Goal: Use online tool/utility: Utilize a website feature to perform a specific function

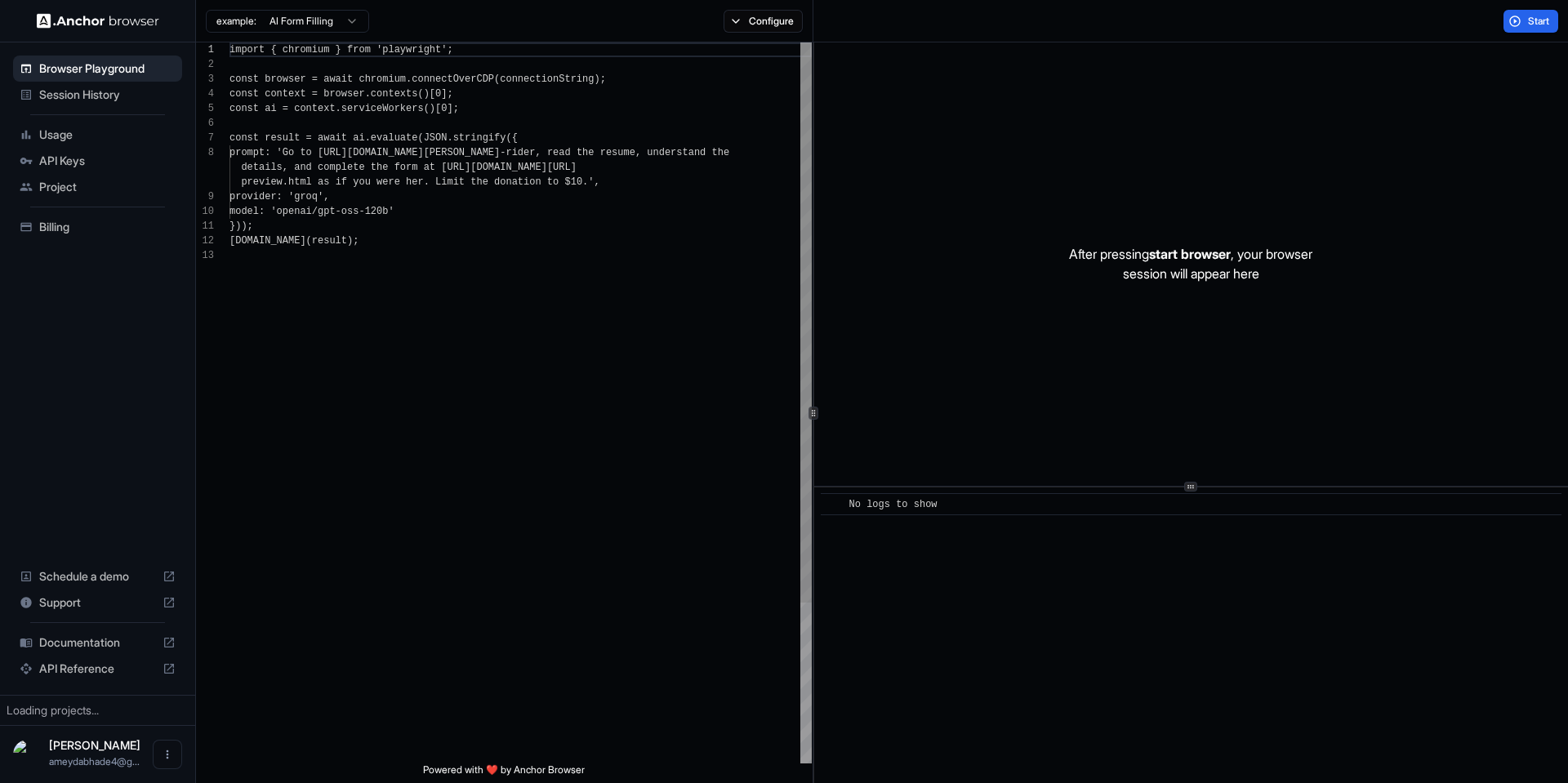
scroll to position [117, 0]
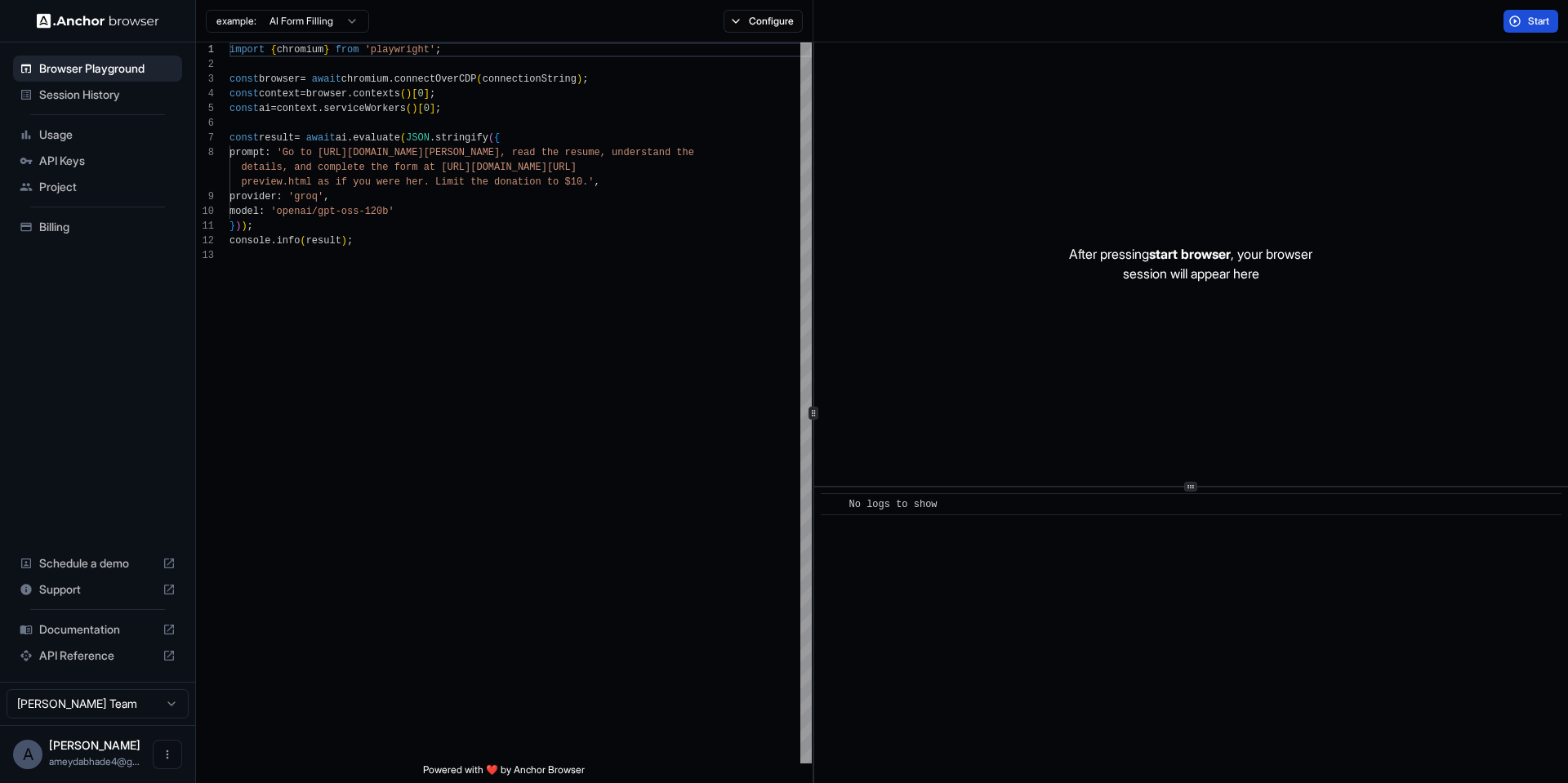
click at [1510, 29] on button "Start" at bounding box center [1530, 21] width 54 height 23
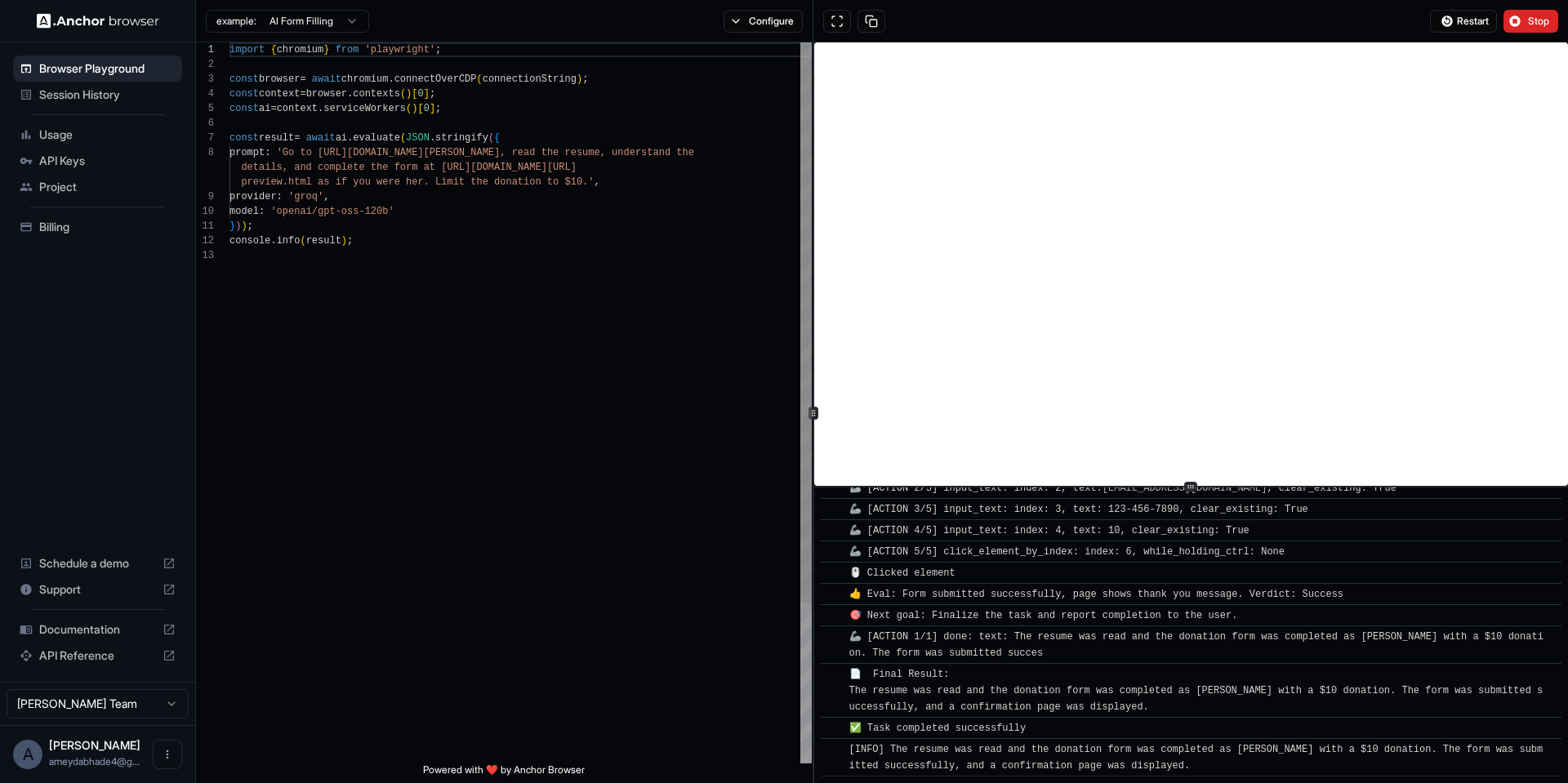
scroll to position [758, 0]
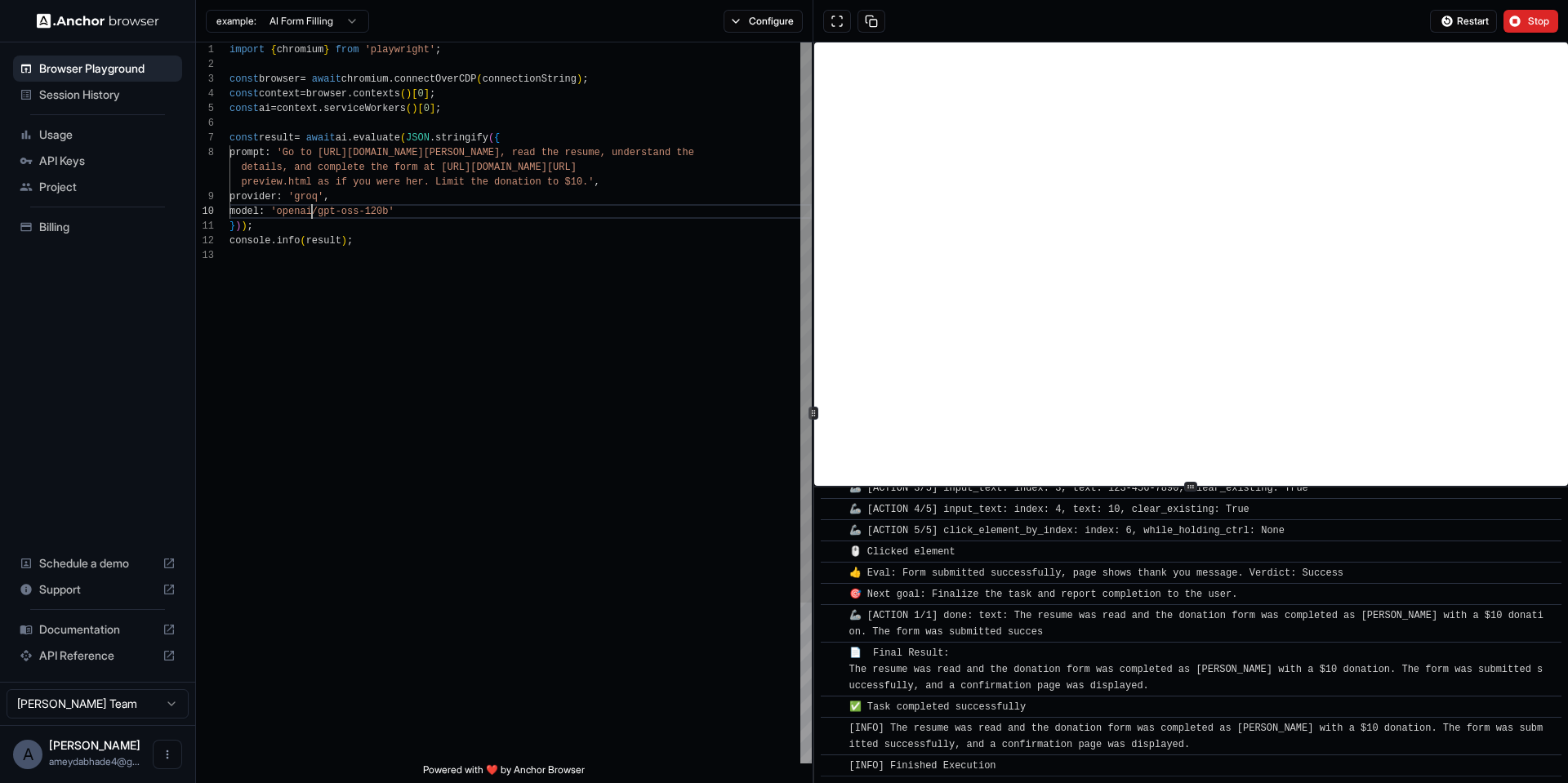
click at [313, 212] on span "'openai/gpt-oss-120b'" at bounding box center [331, 211] width 124 height 11
click at [394, 208] on span "'openai/gpt-oss-120b'" at bounding box center [331, 211] width 124 height 11
click at [468, 150] on span "'Go to [URL][DOMAIN_NAME][PERSON_NAME], re" at bounding box center [400, 153] width 246 height 11
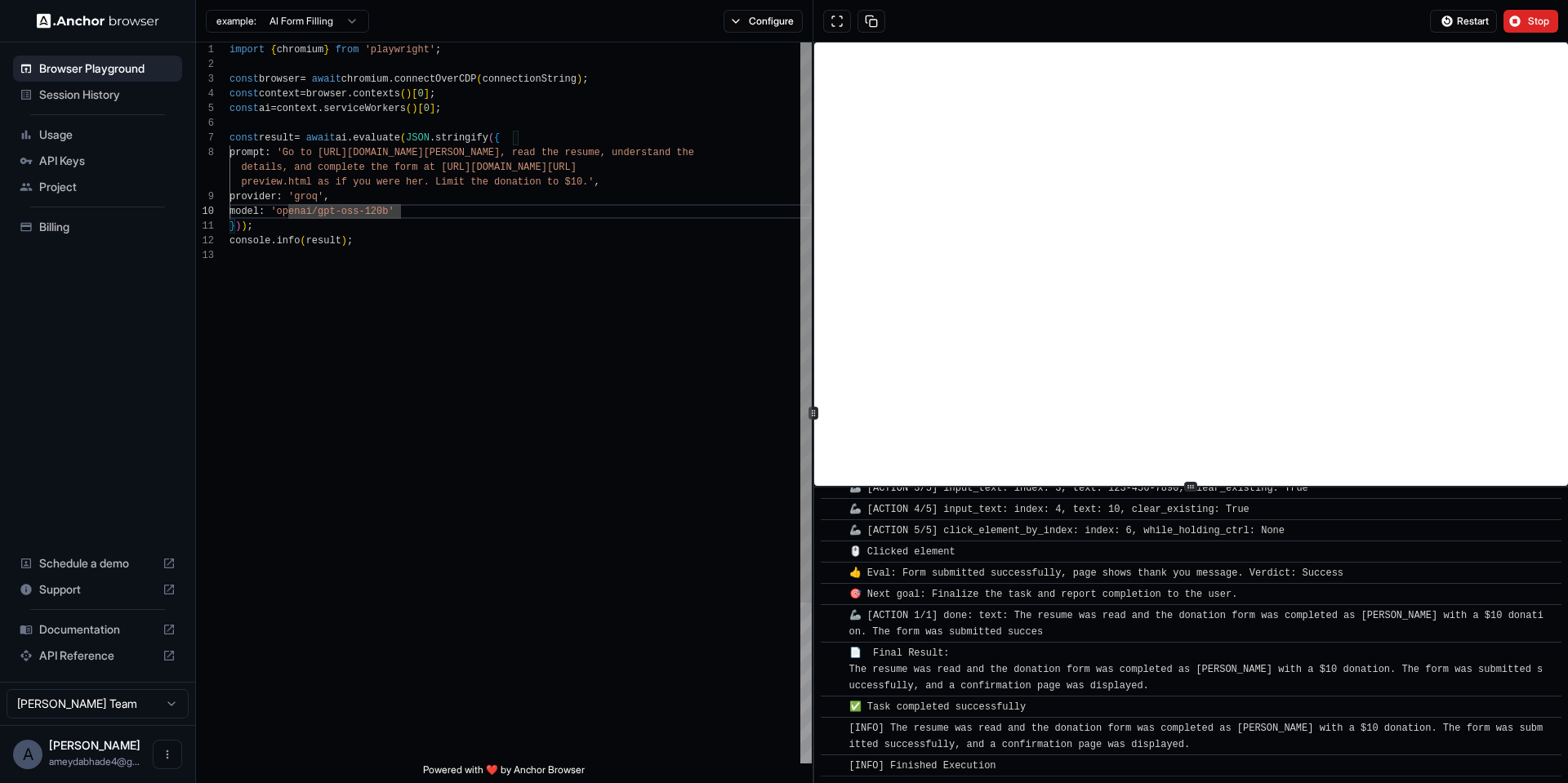
scroll to position [103, 0]
click at [468, 150] on span "'Go to [URL][DOMAIN_NAME][PERSON_NAME], re" at bounding box center [400, 153] width 246 height 11
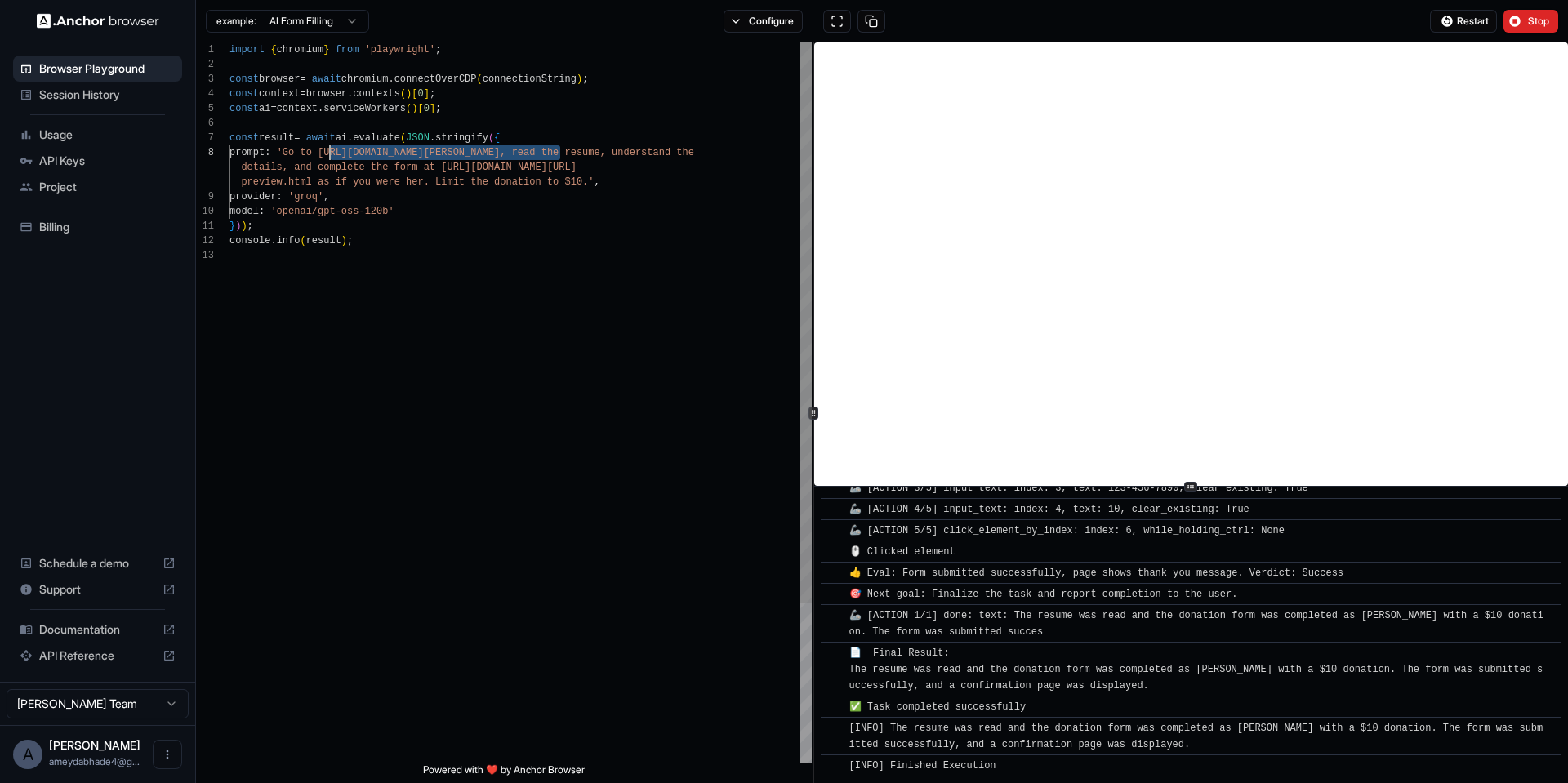
drag, startPoint x: 563, startPoint y: 146, endPoint x: 330, endPoint y: 154, distance: 233.1
click at [510, 159] on span "prompt : 'Go to [DOMAIN_NAME], read the resume, understand the details, and com…" at bounding box center [497, 153] width 535 height 15
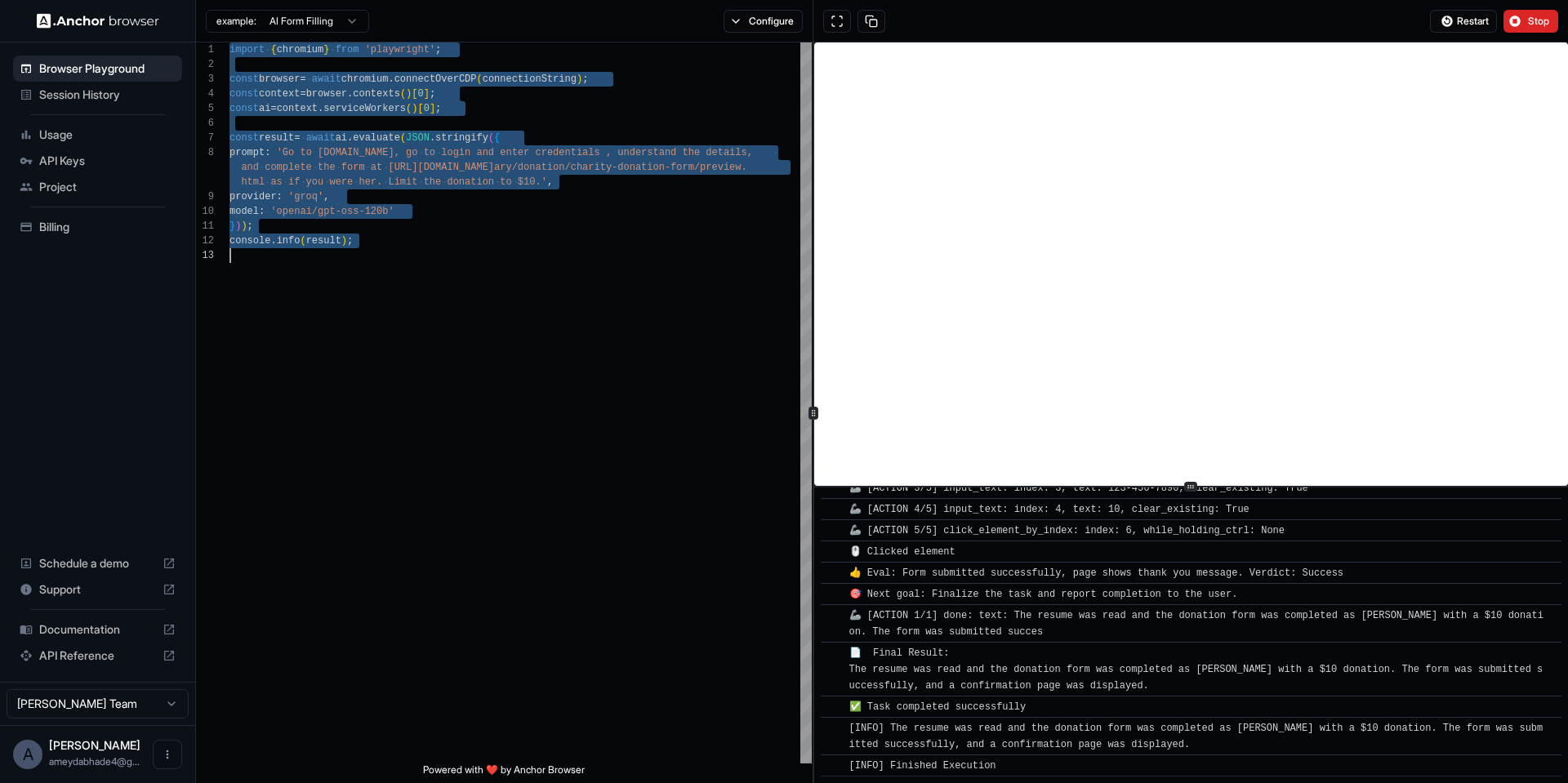
scroll to position [0, 0]
click at [383, 255] on div at bounding box center [521, 255] width 582 height 15
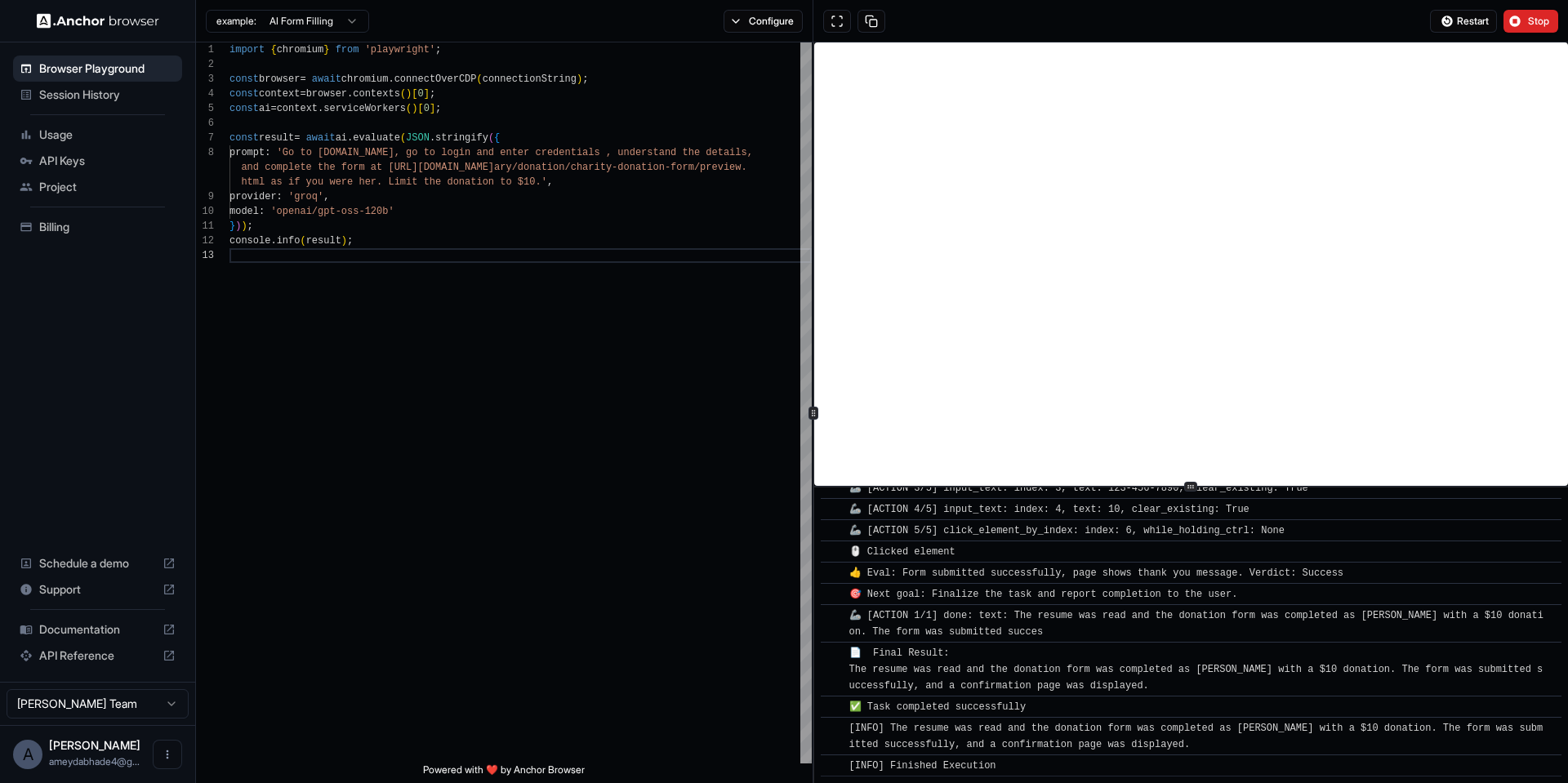
click at [1450, 4] on div "Restart Stop" at bounding box center [1190, 21] width 754 height 42
click at [1450, 16] on button "Restart" at bounding box center [1463, 21] width 67 height 23
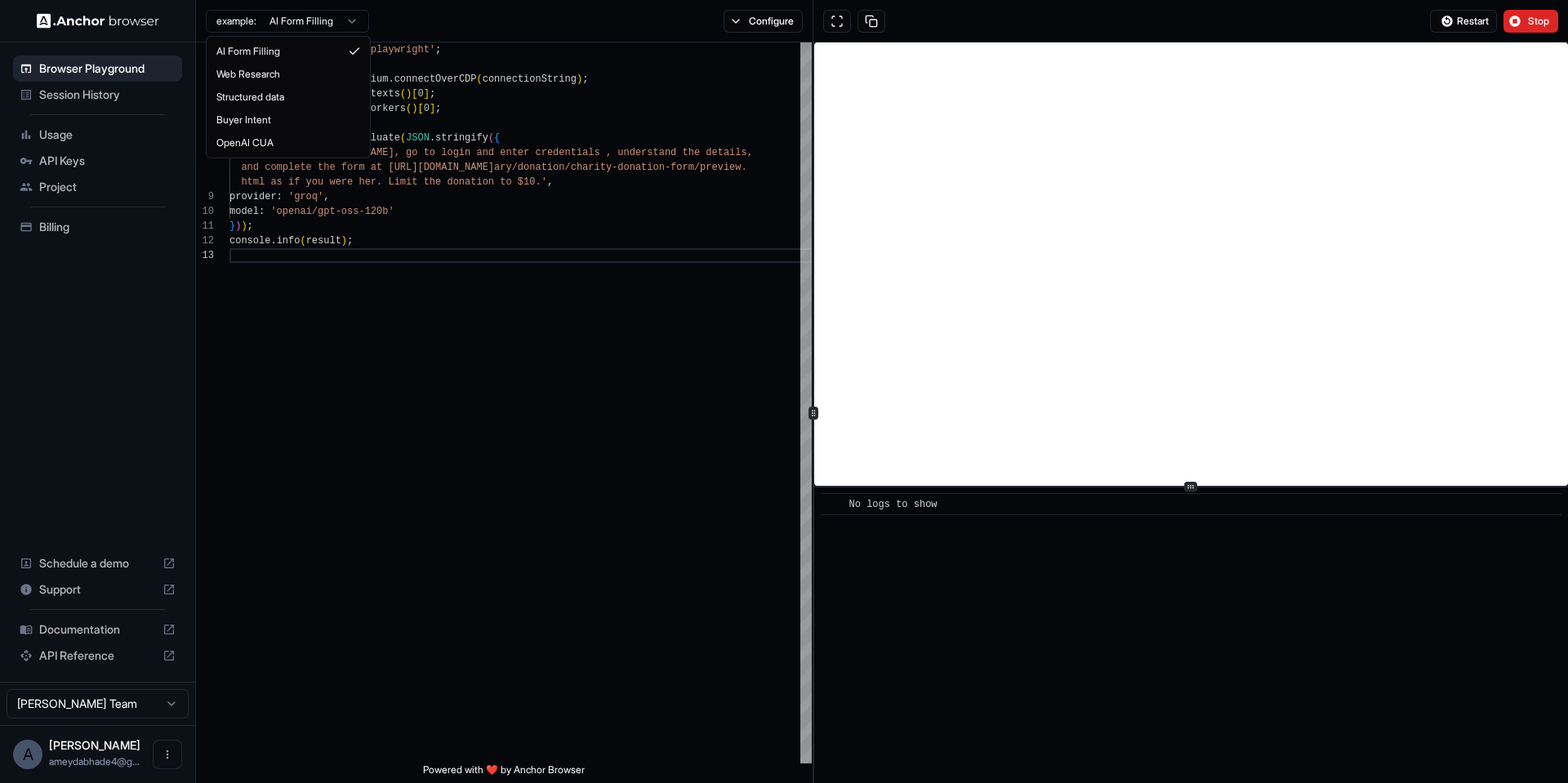
click at [296, 11] on html "Browser Playground Session History Usage API Keys Project Billing Schedule a de…" at bounding box center [784, 391] width 1568 height 783
click at [674, 334] on html "Browser Playground Session History Usage API Keys Project Billing Schedule a de…" at bounding box center [784, 391] width 1568 height 783
click at [315, 16] on html "Browser Playground Session History Usage API Keys Project Billing Schedule a de…" at bounding box center [784, 391] width 1568 height 783
click at [298, 24] on html "Browser Playground Session History Usage API Keys Project Billing Schedule a de…" at bounding box center [784, 391] width 1568 height 783
type textarea "**********"
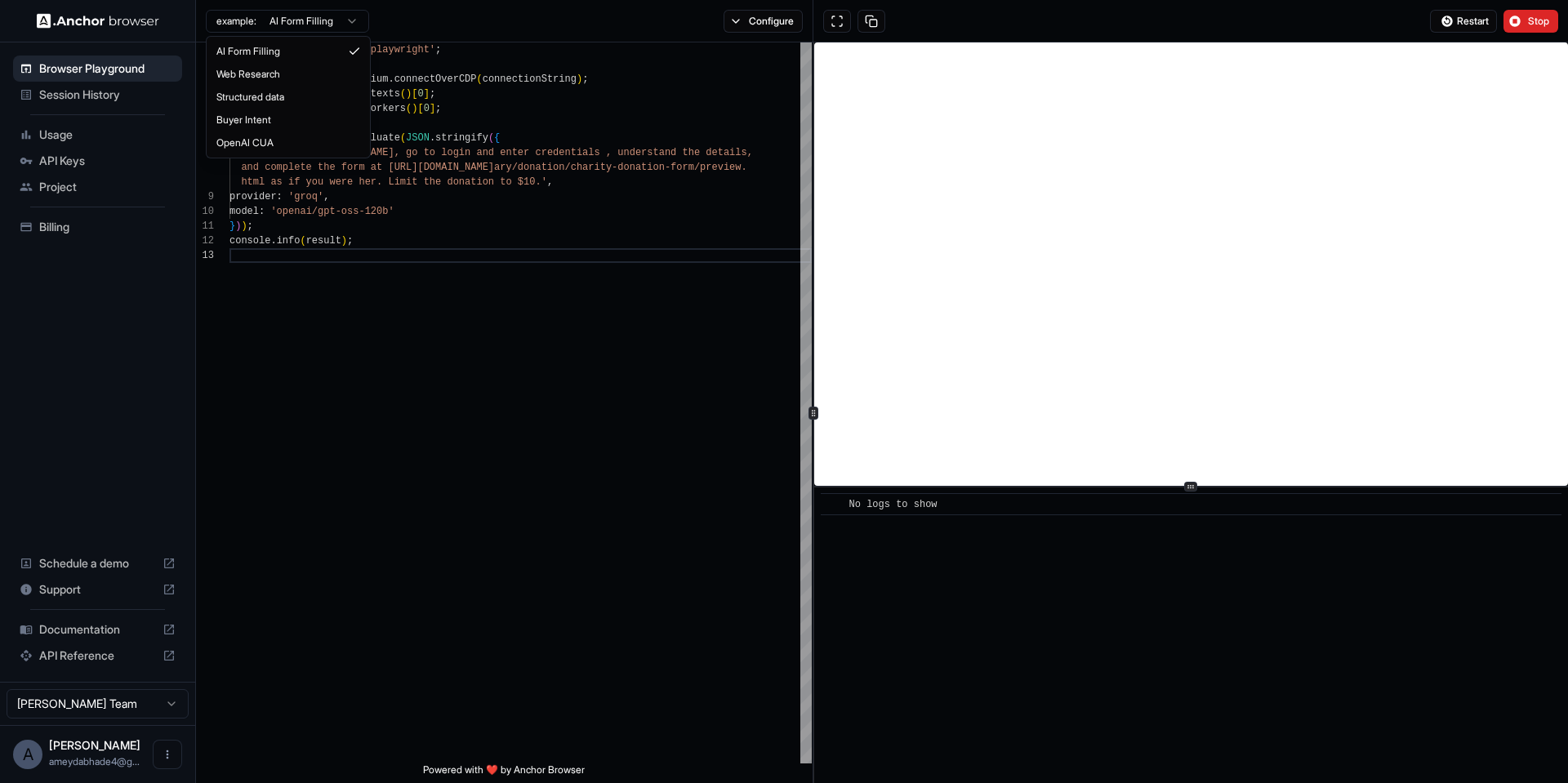
scroll to position [147, 0]
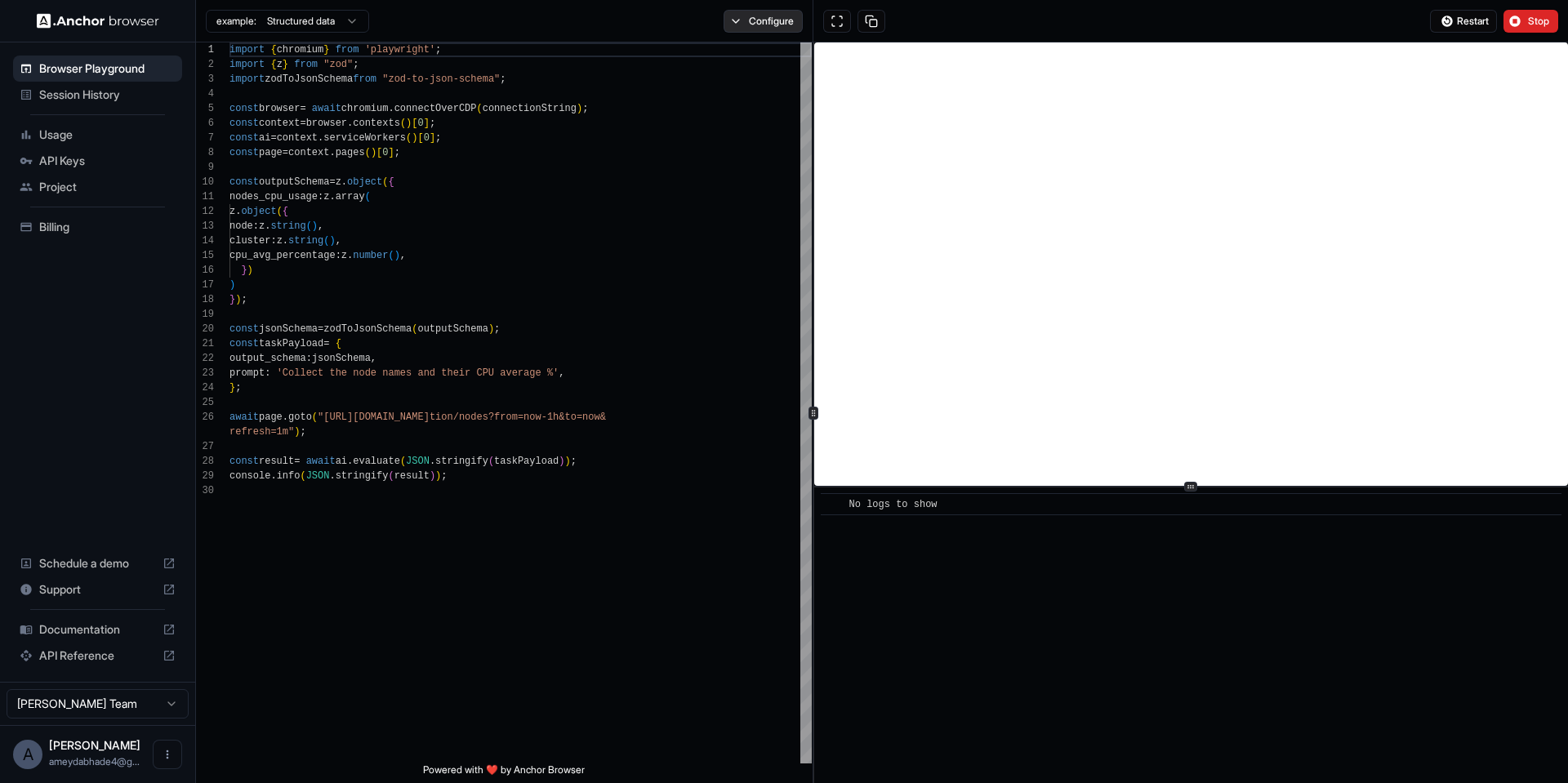
click at [764, 13] on button "Configure" at bounding box center [763, 21] width 79 height 23
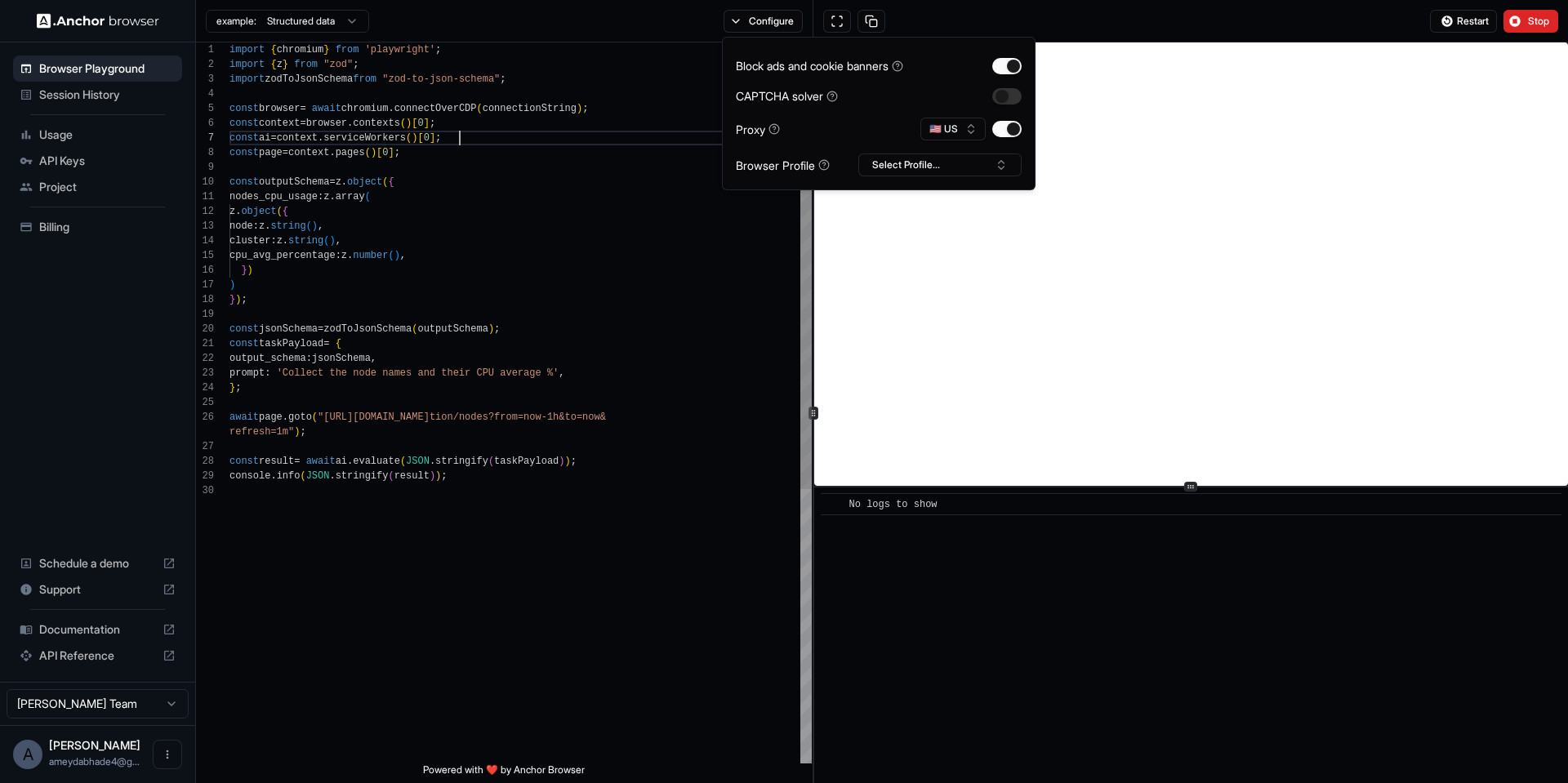
scroll to position [89, 0]
click at [647, 139] on div "const ai = context . serviceWorkers ( ) [ 0 ] ;" at bounding box center [521, 138] width 582 height 15
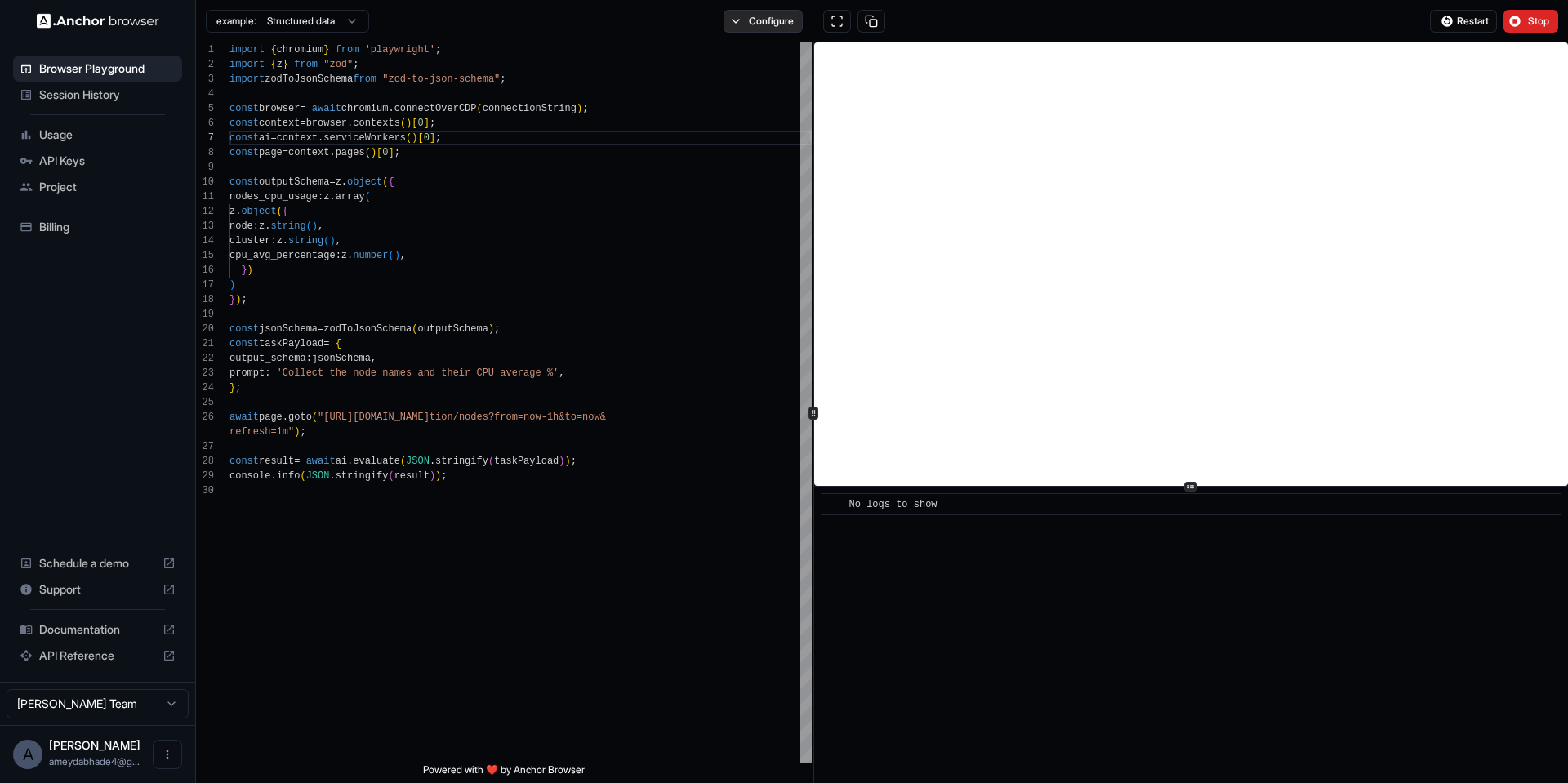
click at [745, 19] on button "Configure" at bounding box center [763, 21] width 79 height 23
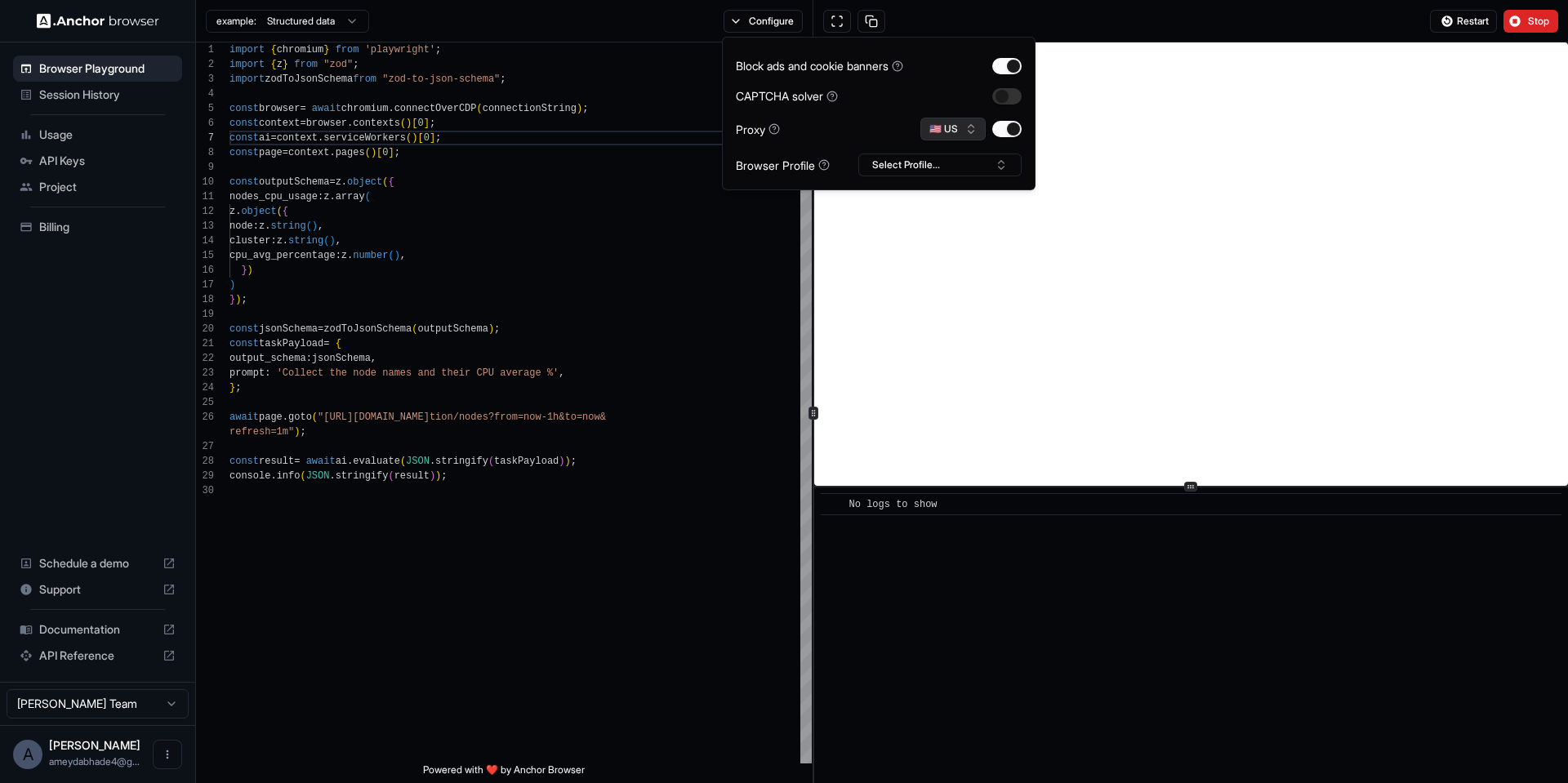
click at [963, 136] on button "🇺🇸 US" at bounding box center [952, 129] width 65 height 23
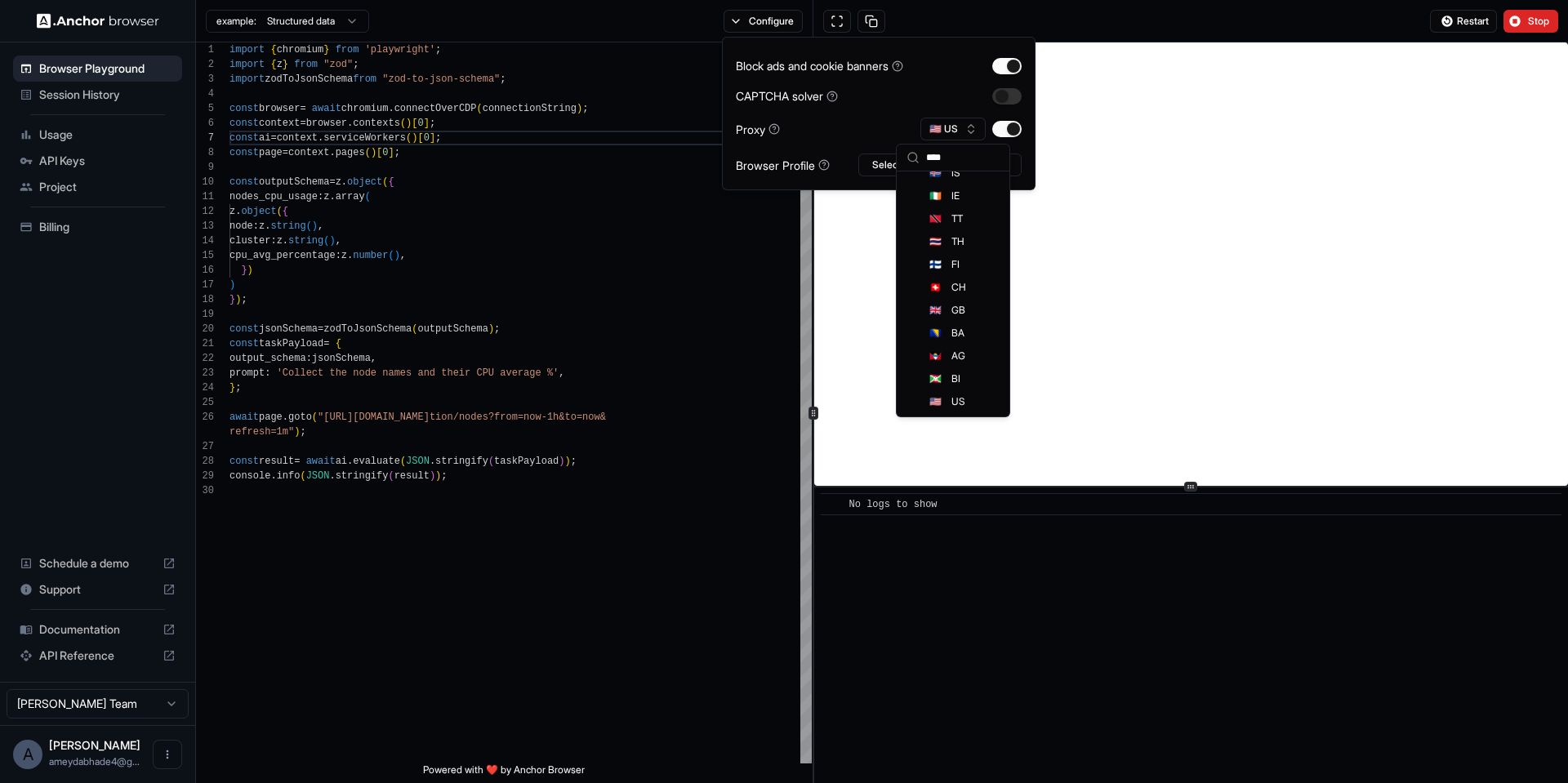
scroll to position [0, 0]
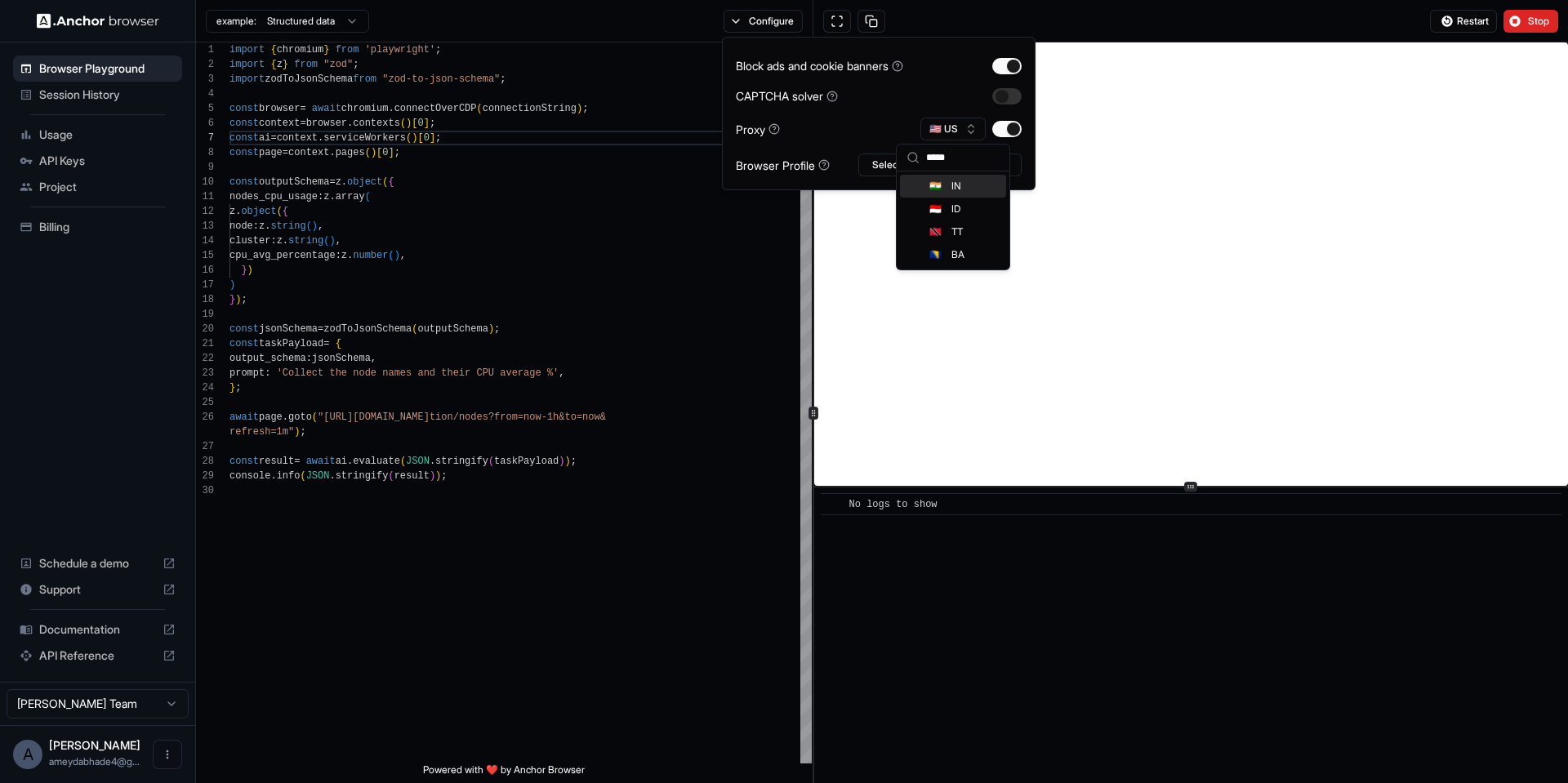
type input "*****"
click at [943, 179] on div "🇮🇳 IN" at bounding box center [952, 186] width 106 height 23
click at [943, 179] on div "Block ads and cookie banners CAPTCHA solver Proxy 🇮🇳 IN Browser Profile Select …" at bounding box center [879, 113] width 314 height 153
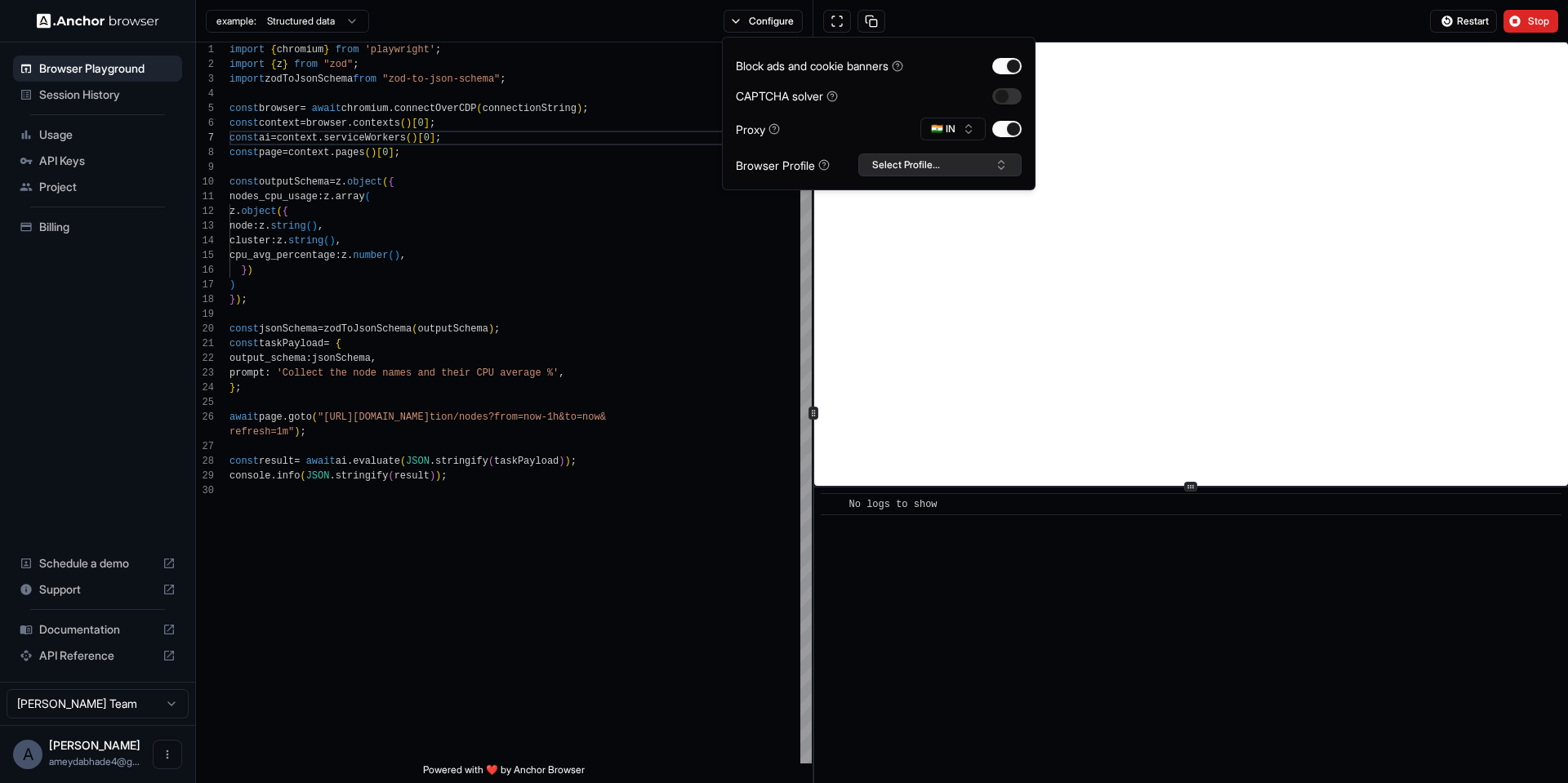
click at [943, 171] on button "Select Profile..." at bounding box center [940, 165] width 163 height 23
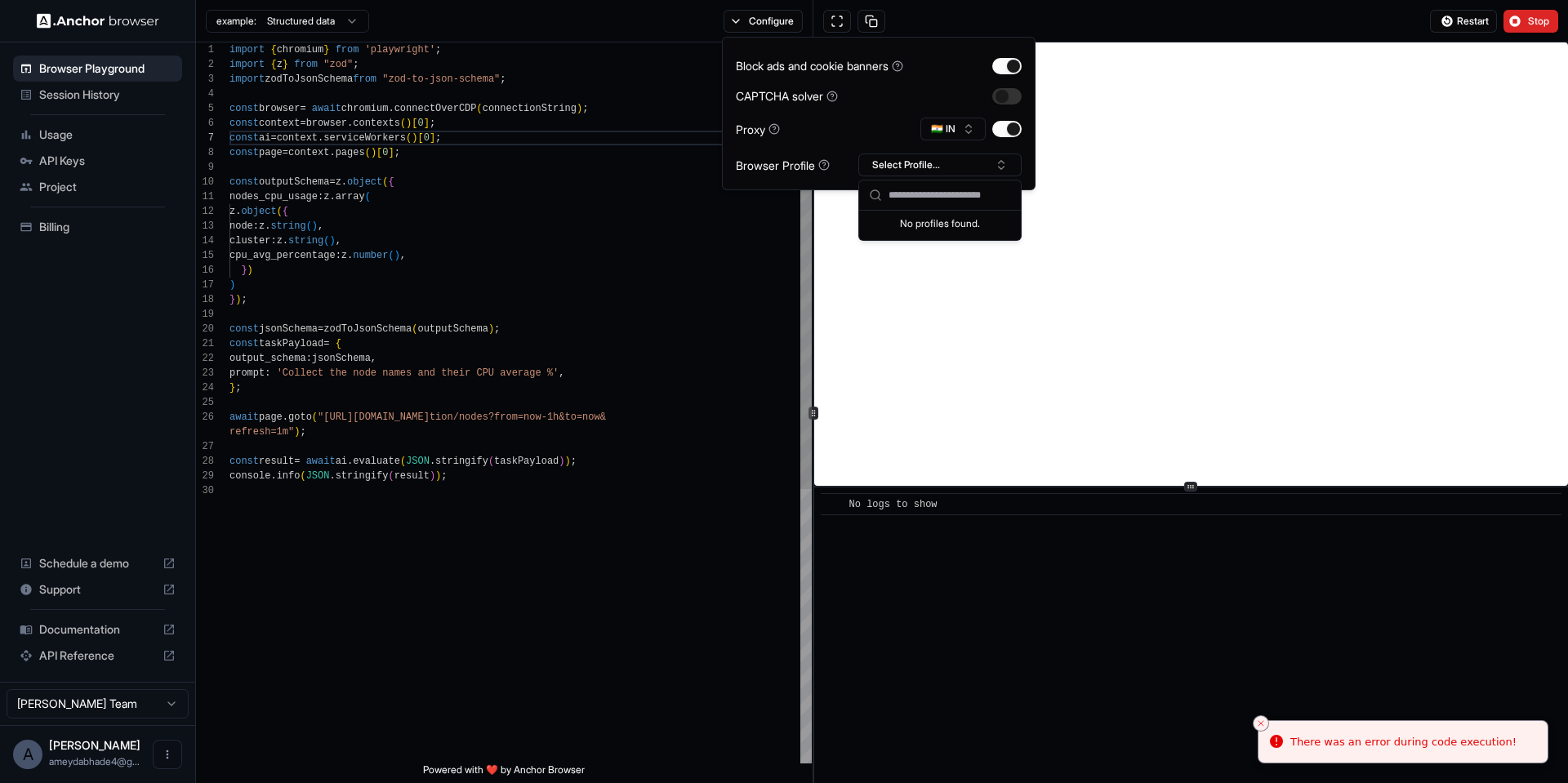
click at [618, 516] on div "const browser = await chromium . connectOverCDP ( connectionString ) ; const co…" at bounding box center [521, 623] width 582 height 1162
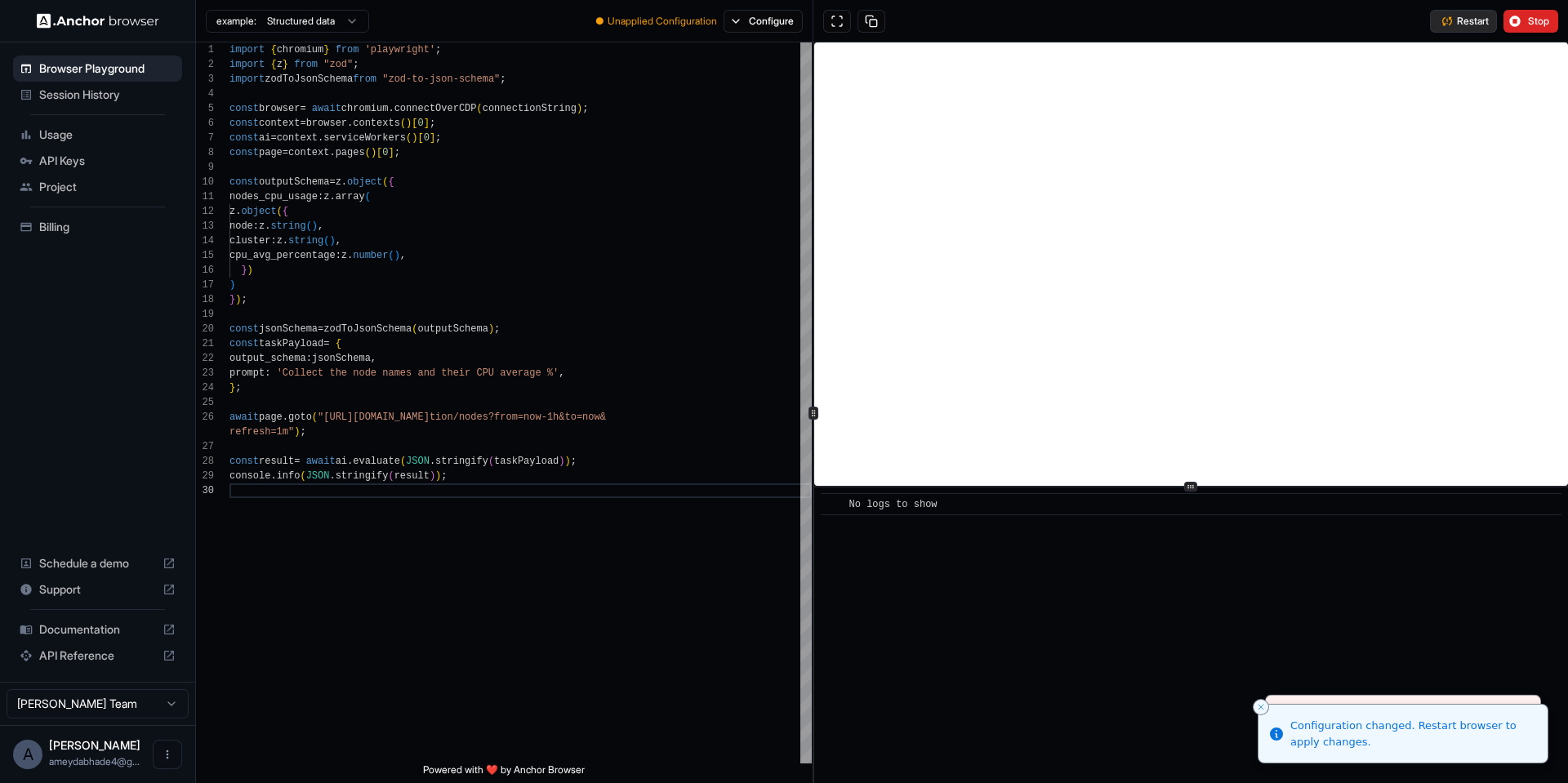
click at [1433, 18] on button "Restart" at bounding box center [1463, 21] width 67 height 23
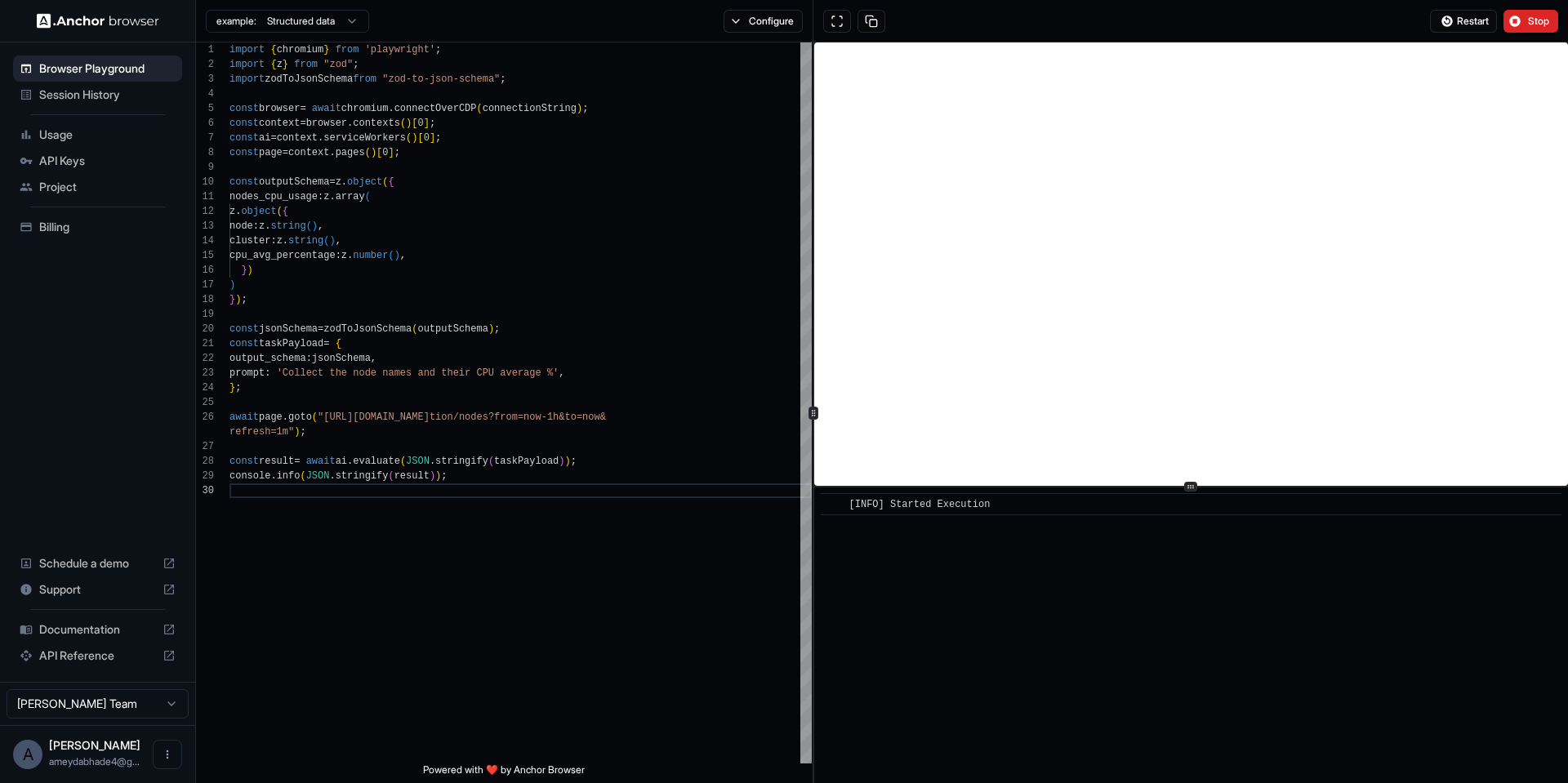
scroll to position [364, 0]
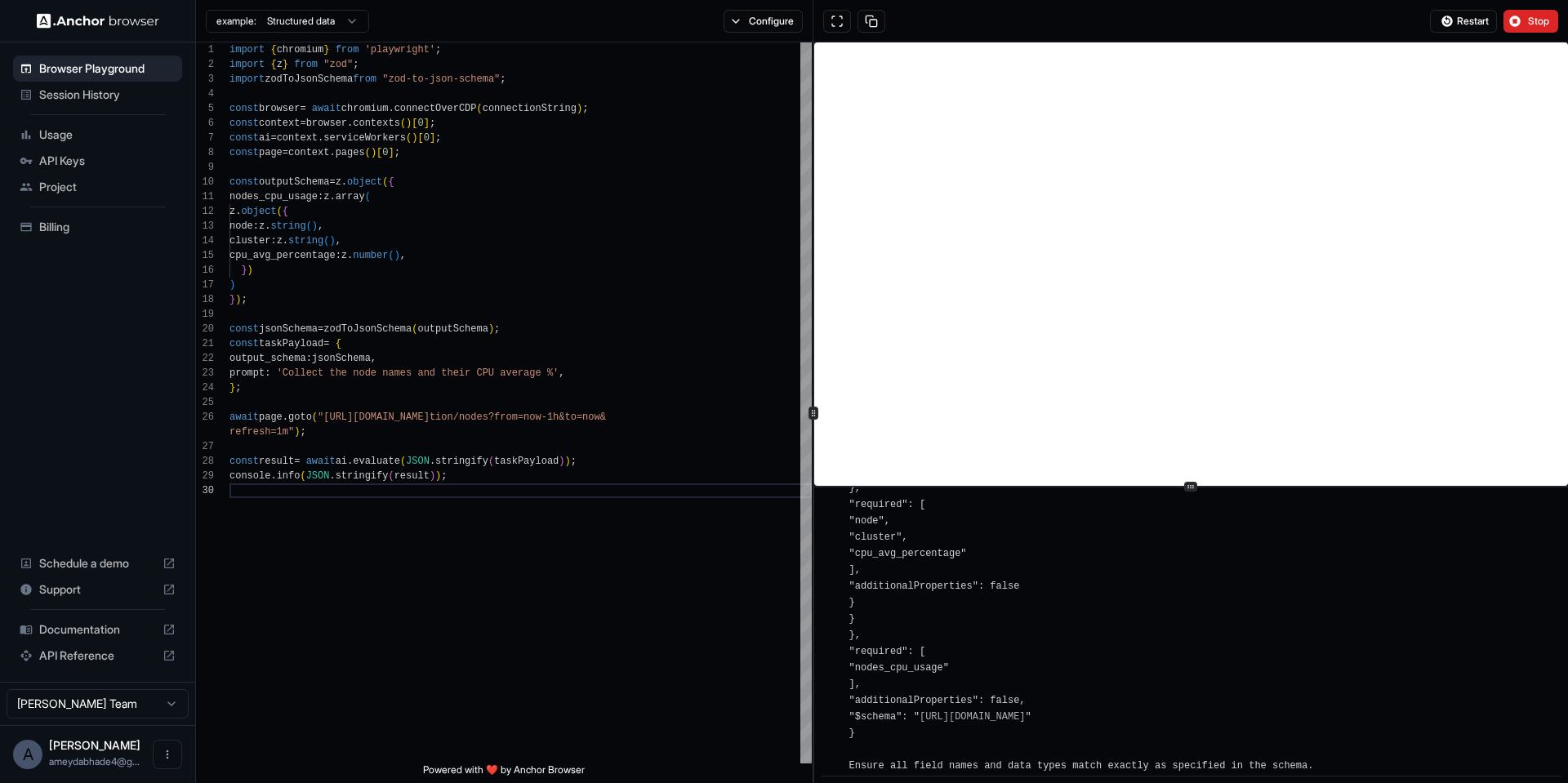
click at [345, 25] on html "Browser Playground Session History Usage API Keys Project Billing Schedule a de…" at bounding box center [784, 391] width 1568 height 783
type textarea "**********"
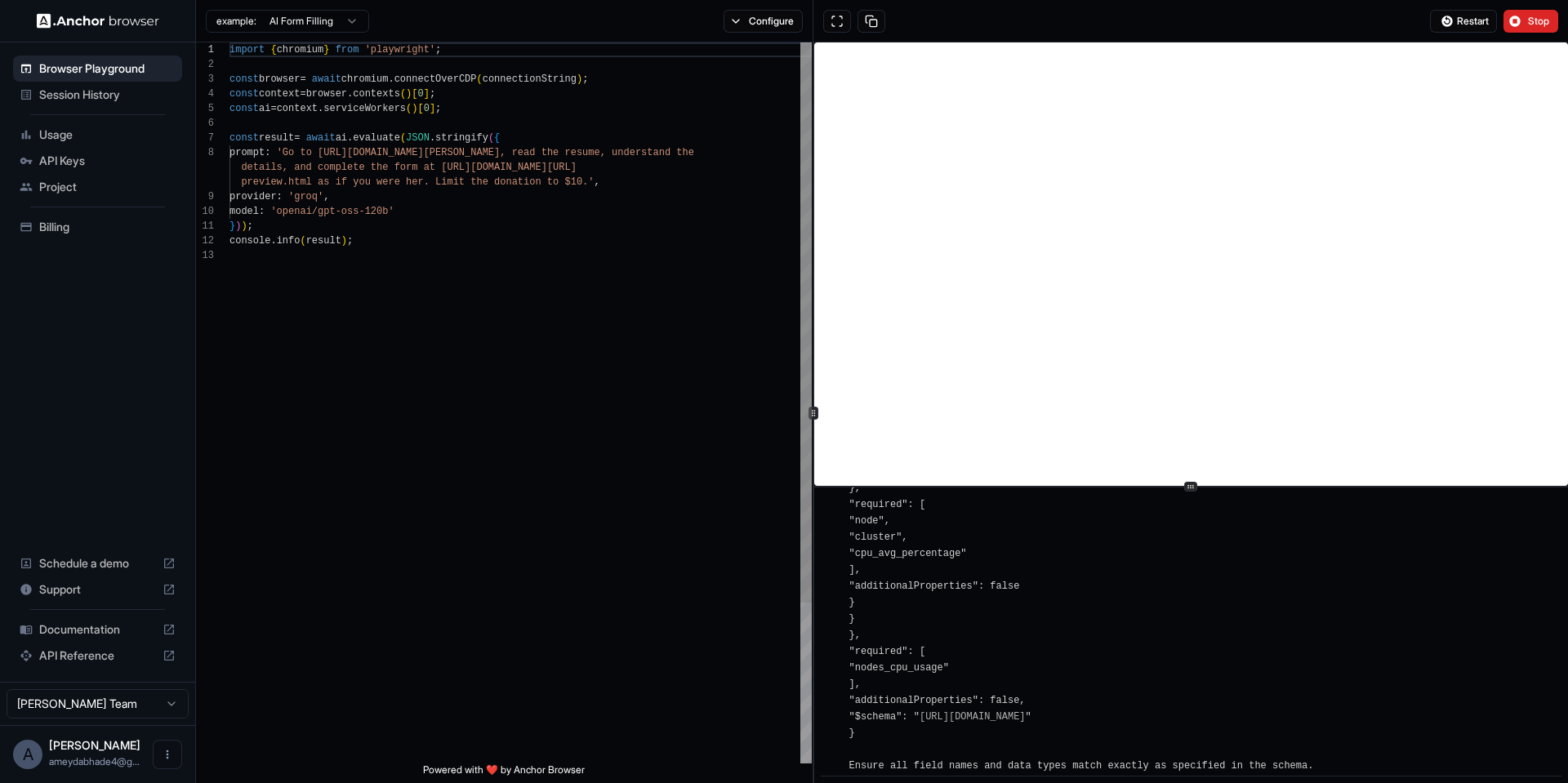
scroll to position [117, 0]
click at [1457, 24] on span "Restart" at bounding box center [1472, 21] width 32 height 13
